Goal: Information Seeking & Learning: Learn about a topic

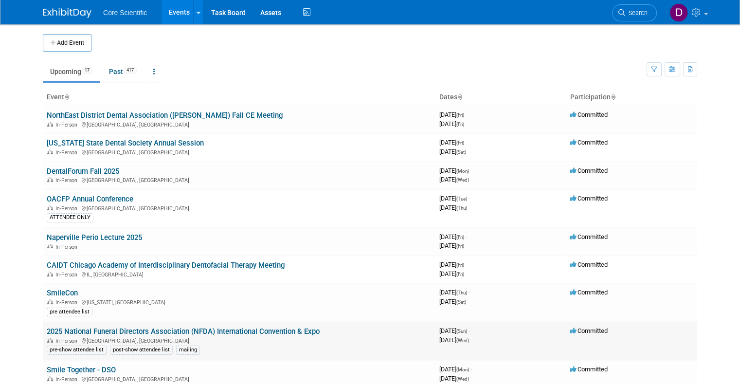
click at [164, 336] on div "In-Person Chicago, IL" at bounding box center [239, 340] width 385 height 8
click at [164, 333] on link "2025 National Funeral Directors Association (NFDA) International Convention & E…" at bounding box center [183, 331] width 273 height 9
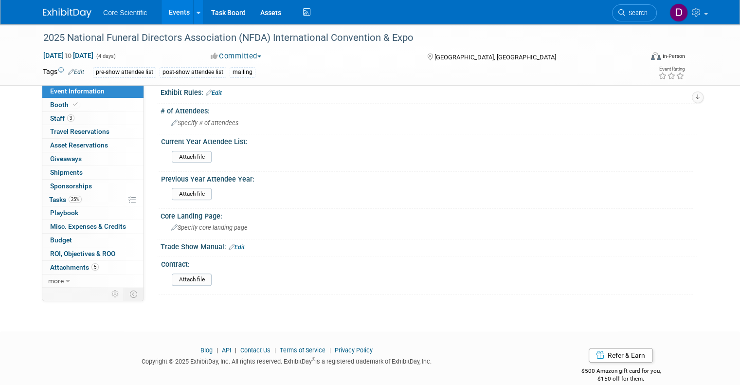
scroll to position [687, 0]
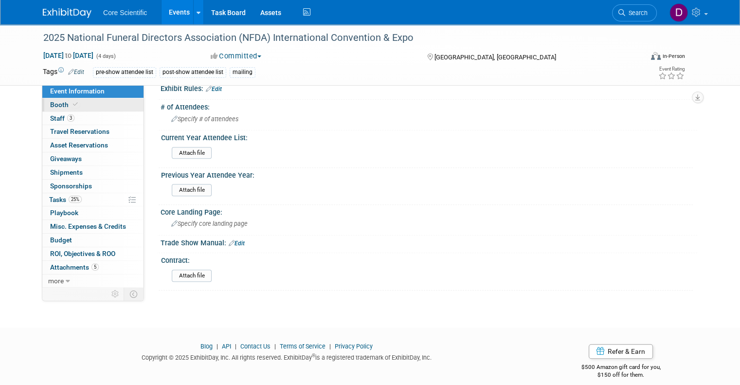
click at [53, 106] on span "Booth" at bounding box center [65, 105] width 30 height 8
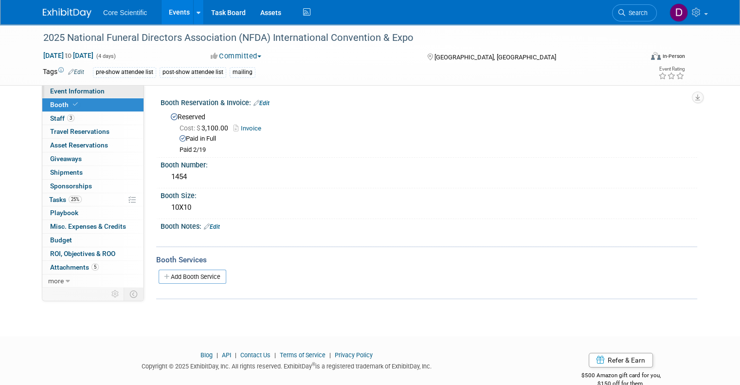
click at [69, 92] on span "Event Information" at bounding box center [77, 91] width 55 height 8
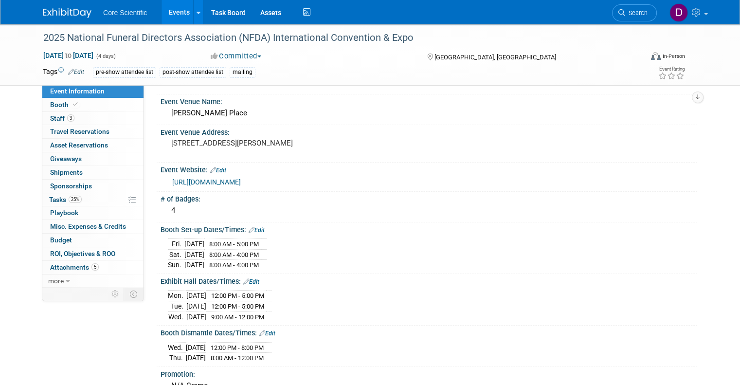
scroll to position [49, 0]
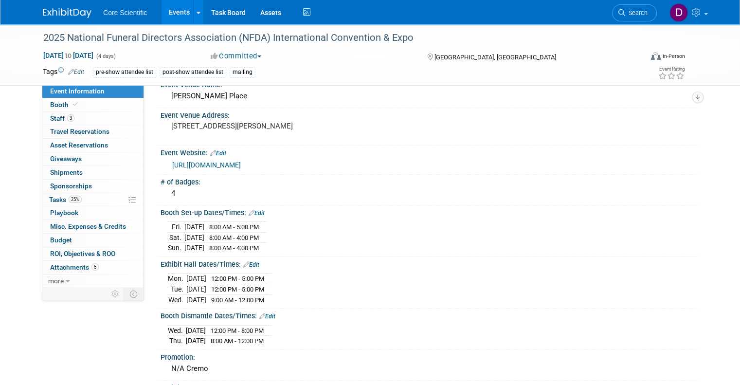
click at [216, 164] on link "[URL][DOMAIN_NAME]" at bounding box center [206, 165] width 69 height 8
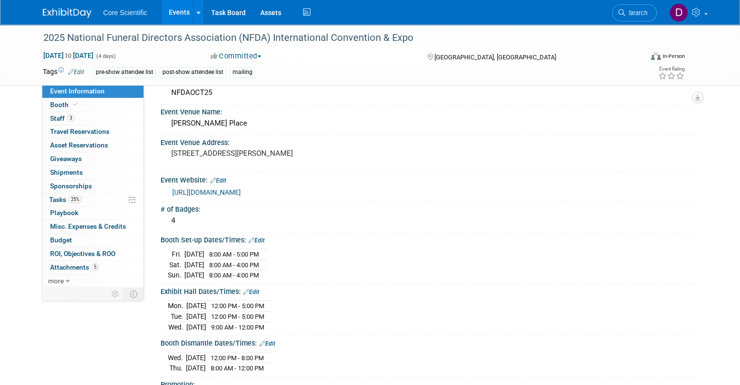
scroll to position [0, 0]
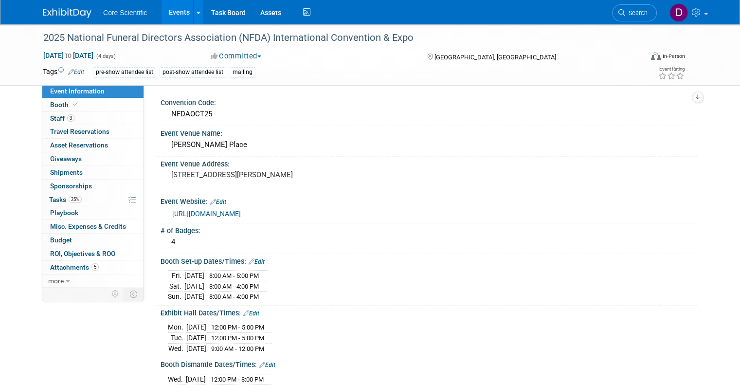
click at [68, 70] on link "Edit" at bounding box center [76, 72] width 16 height 7
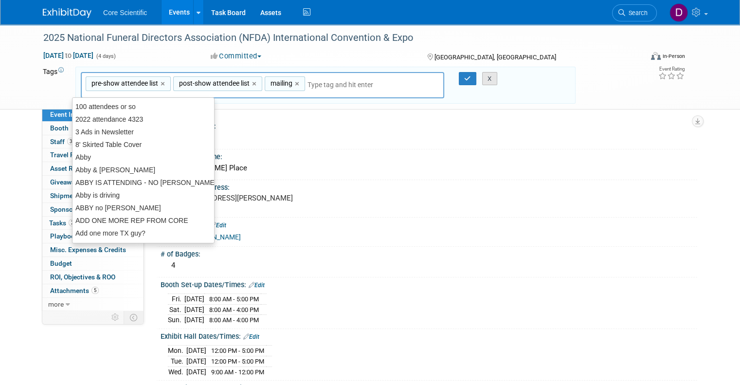
click at [494, 79] on button "X" at bounding box center [489, 79] width 15 height 14
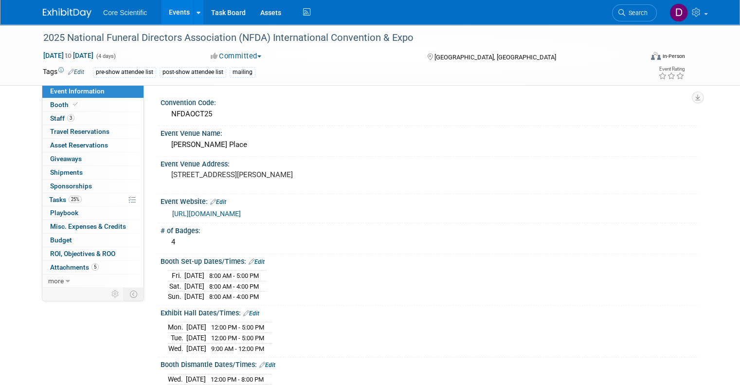
click at [241, 214] on link "[URL][DOMAIN_NAME]" at bounding box center [206, 214] width 69 height 8
click at [225, 211] on link "[URL][DOMAIN_NAME]" at bounding box center [206, 214] width 69 height 8
